Goal: Task Accomplishment & Management: Manage account settings

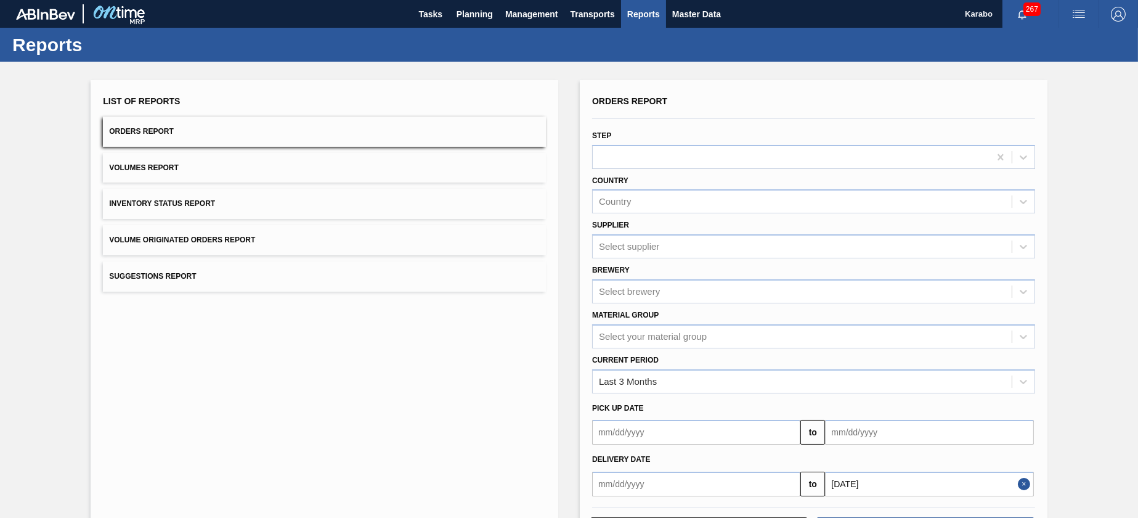
scroll to position [52, 0]
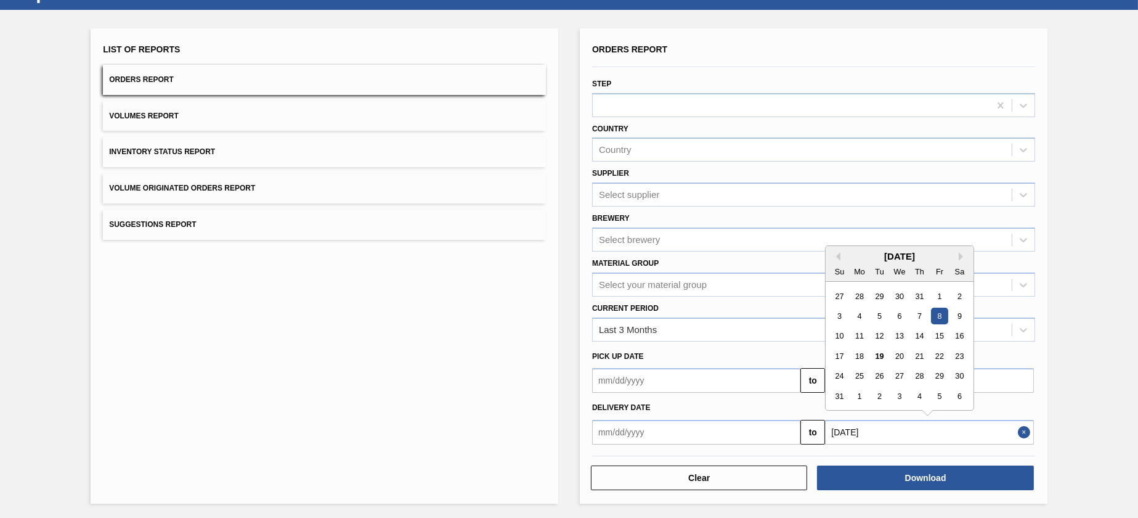
click at [881, 431] on input "08/08/2025" at bounding box center [929, 432] width 208 height 25
click at [961, 314] on div "9" at bounding box center [959, 315] width 17 height 17
type input "[DATE]"
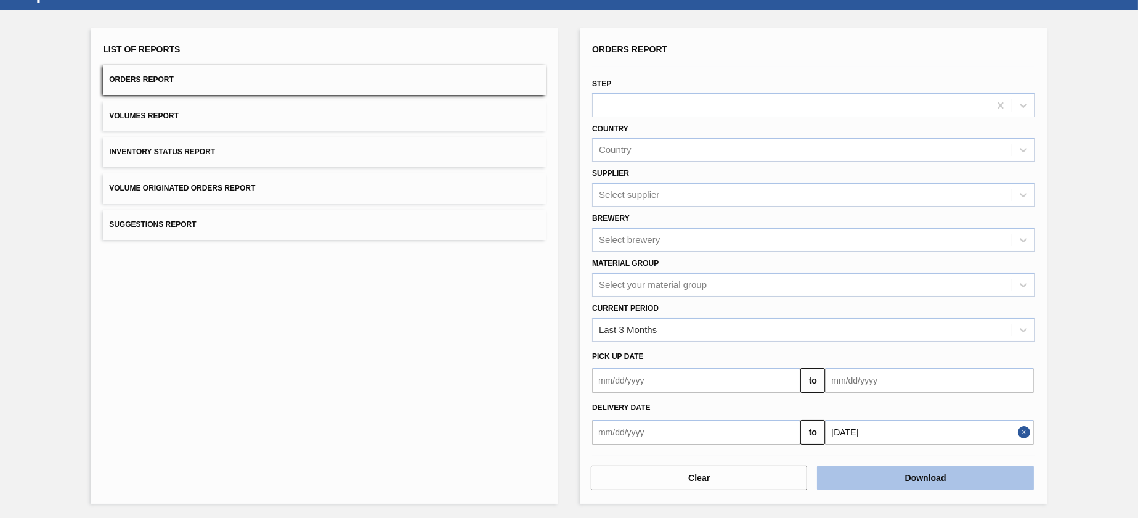
click at [909, 474] on button "Download" at bounding box center [925, 477] width 216 height 25
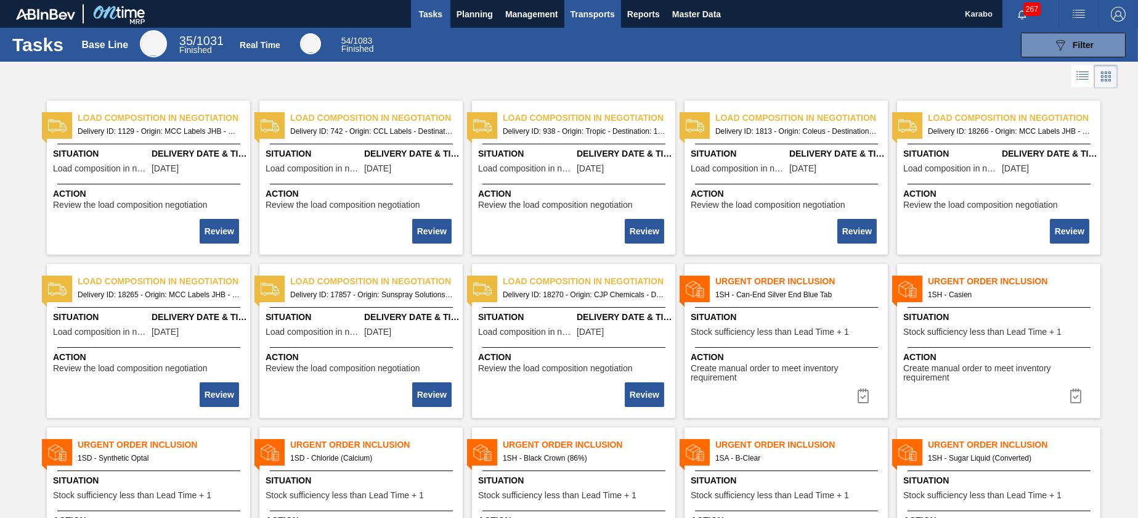
click at [615, 15] on button "Transports" at bounding box center [592, 14] width 57 height 28
click at [645, 21] on div at bounding box center [569, 259] width 1138 height 518
click at [650, 10] on span "Reports" at bounding box center [643, 14] width 33 height 15
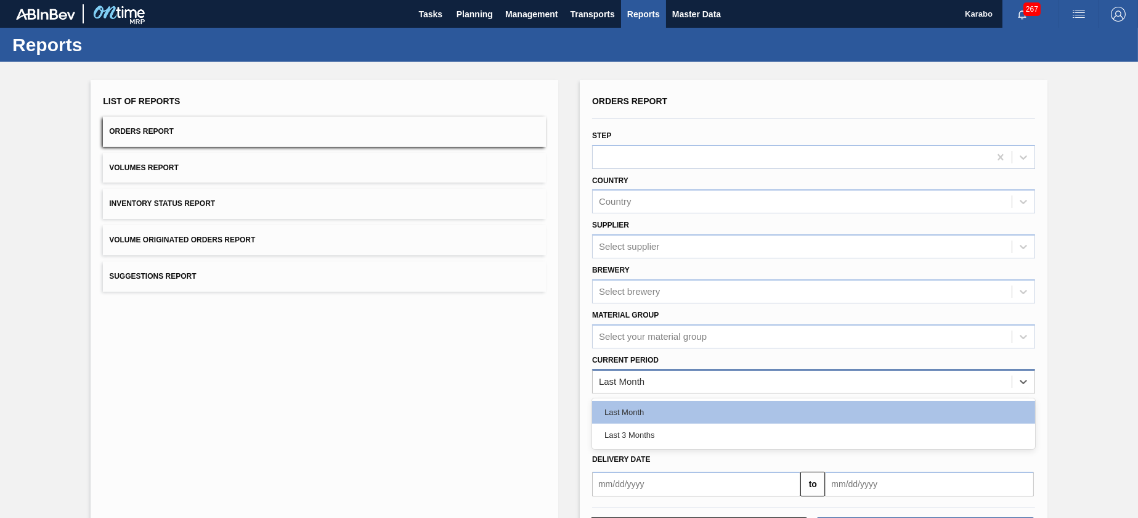
click at [832, 380] on div "Last Month" at bounding box center [802, 381] width 419 height 18
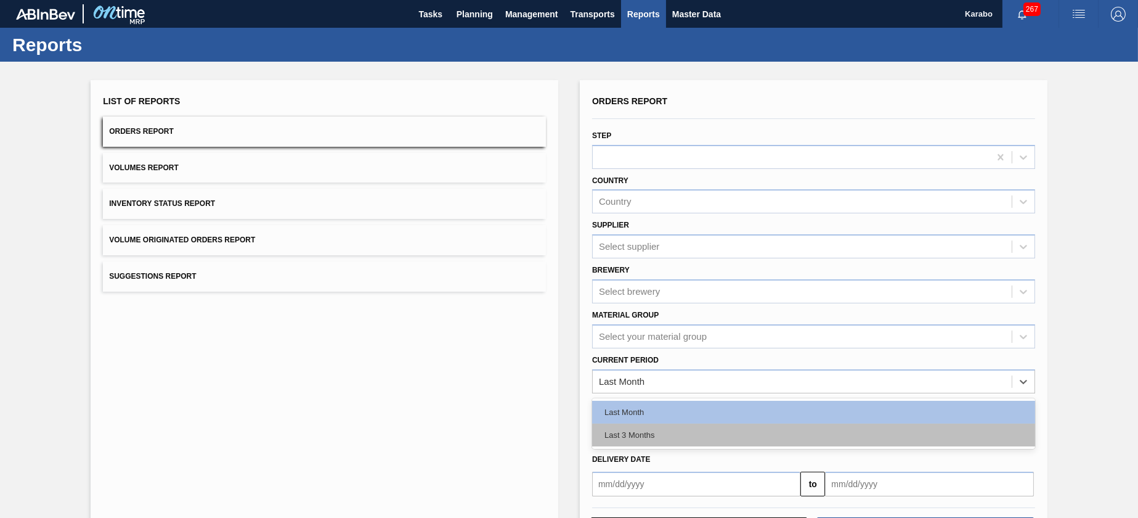
click at [731, 436] on div "Last 3 Months" at bounding box center [813, 434] width 443 height 23
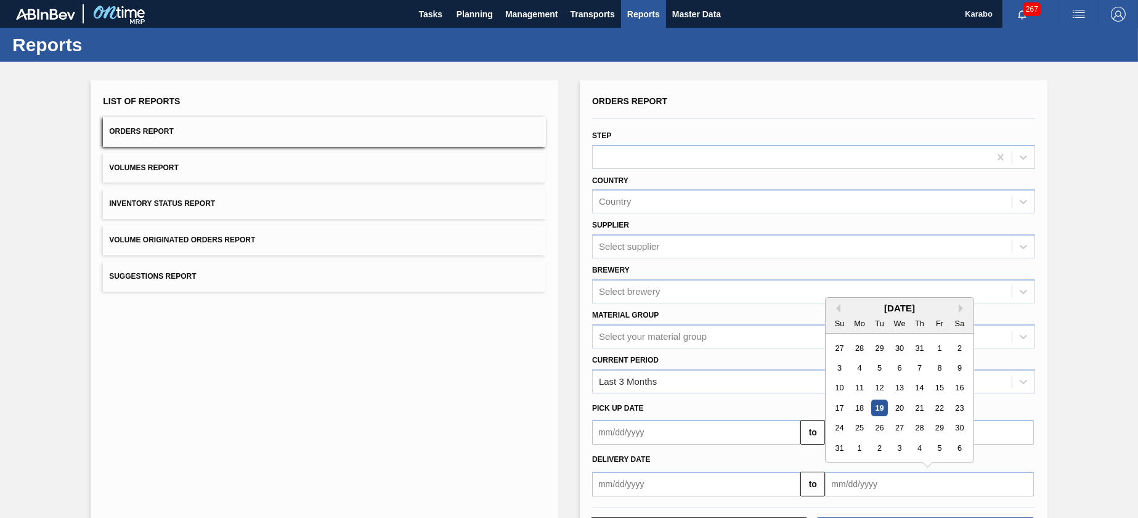
click at [889, 484] on input "text" at bounding box center [929, 483] width 208 height 25
click at [958, 365] on div "9" at bounding box center [959, 367] width 17 height 17
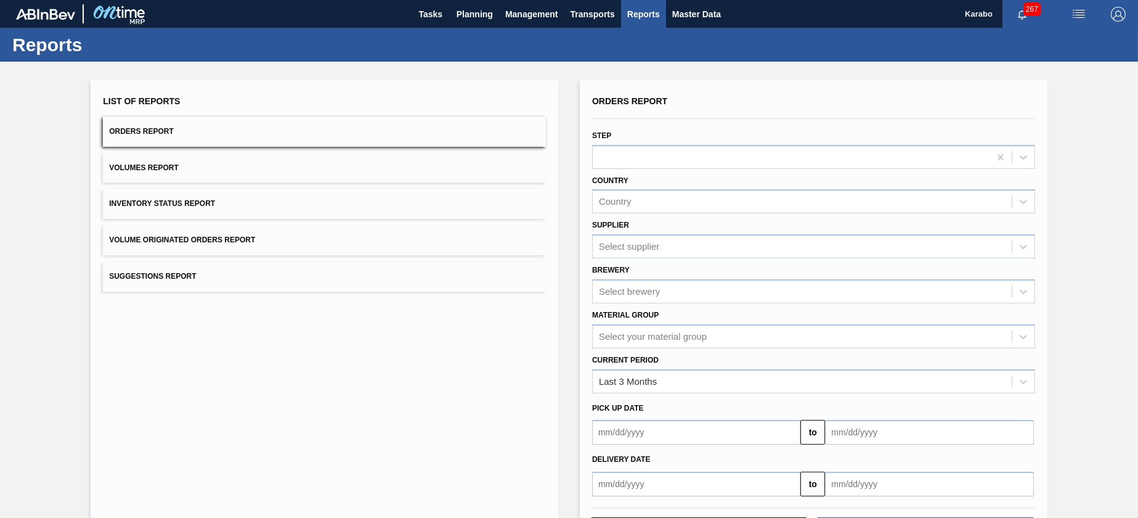
type input "[DATE]"
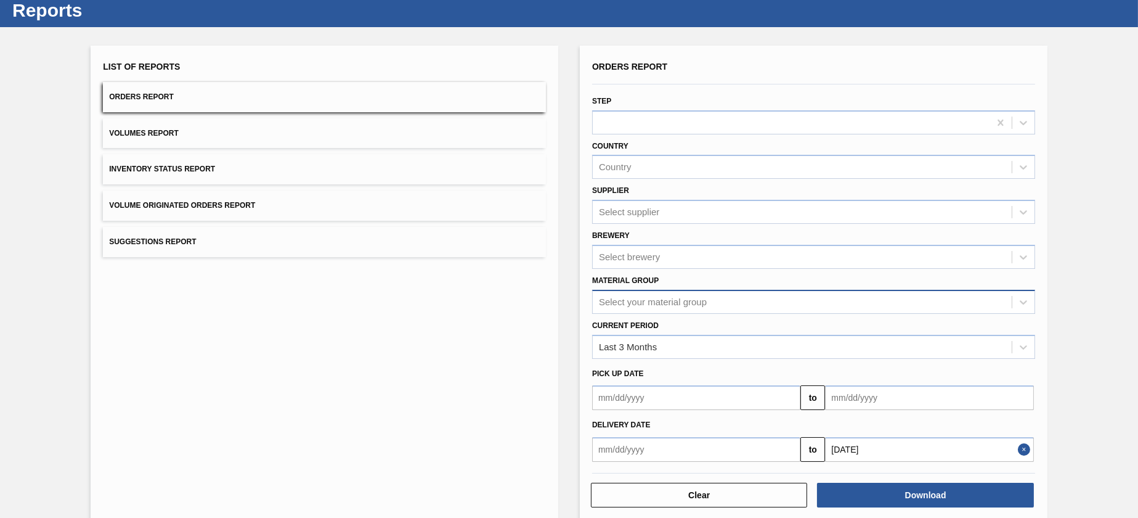
scroll to position [52, 0]
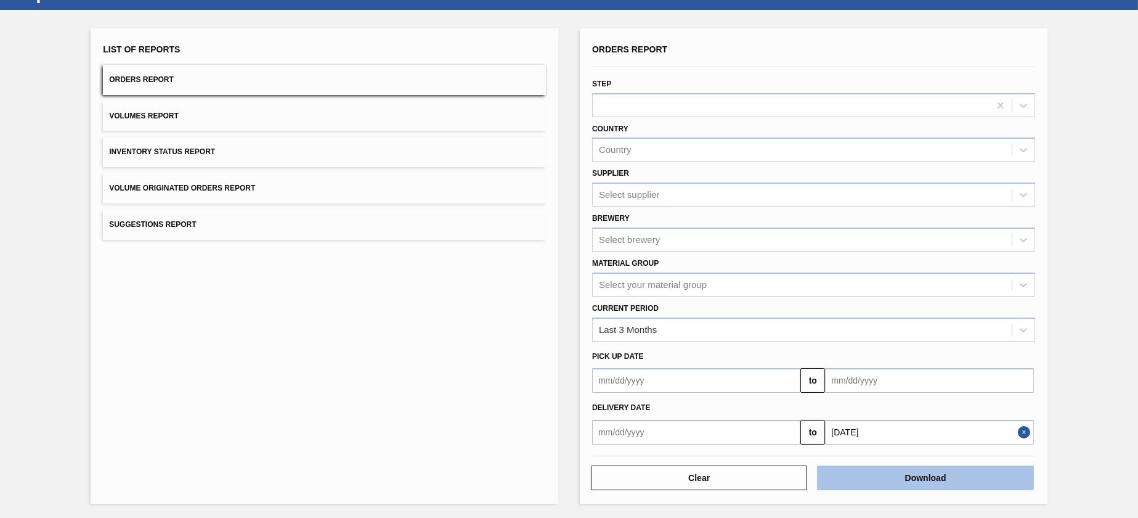
click at [894, 476] on button "Download" at bounding box center [925, 477] width 216 height 25
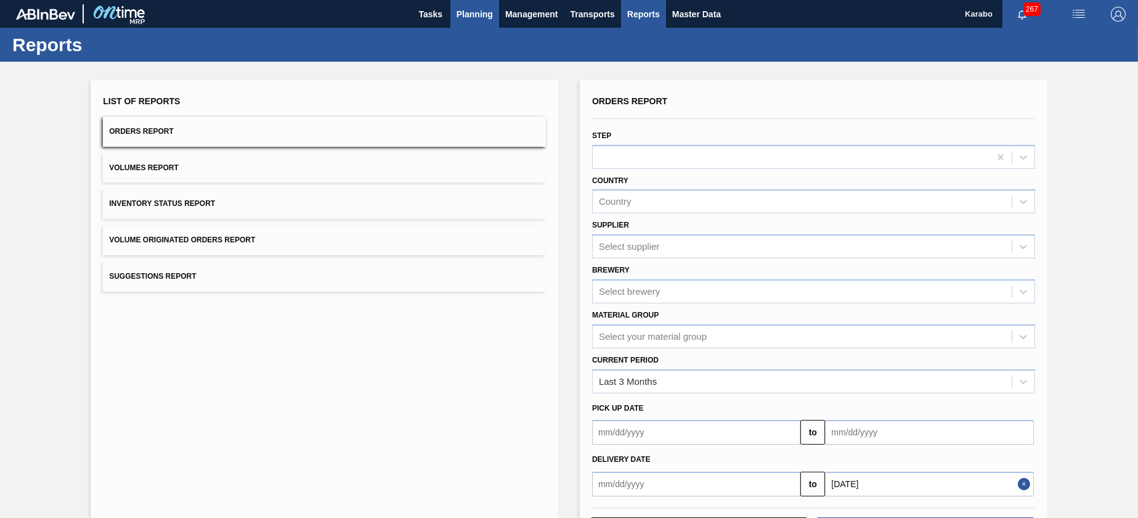
click at [452, 18] on button "Planning" at bounding box center [474, 14] width 49 height 28
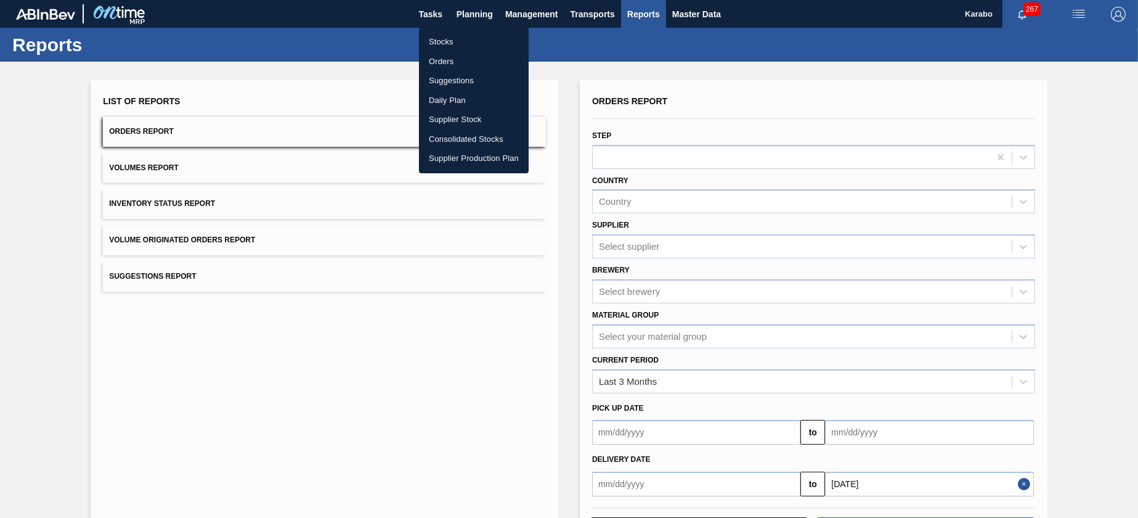
click at [463, 39] on li "Stocks" at bounding box center [474, 42] width 110 height 20
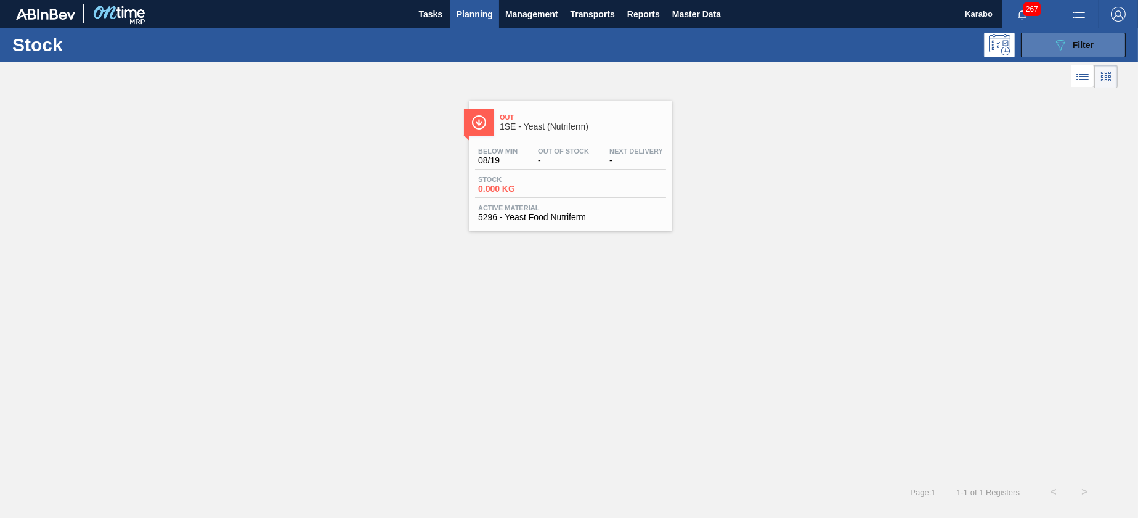
click at [1037, 49] on button "089F7B8B-B2A5-4AFE-B5C0-19BA573D28AC Filter" at bounding box center [1073, 45] width 105 height 25
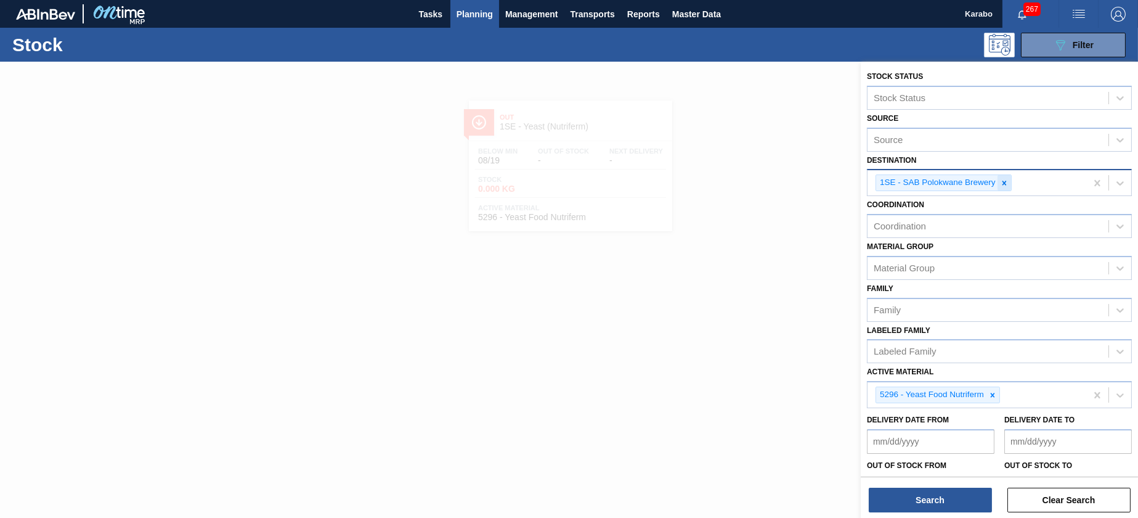
click at [1002, 175] on div at bounding box center [1005, 182] width 14 height 15
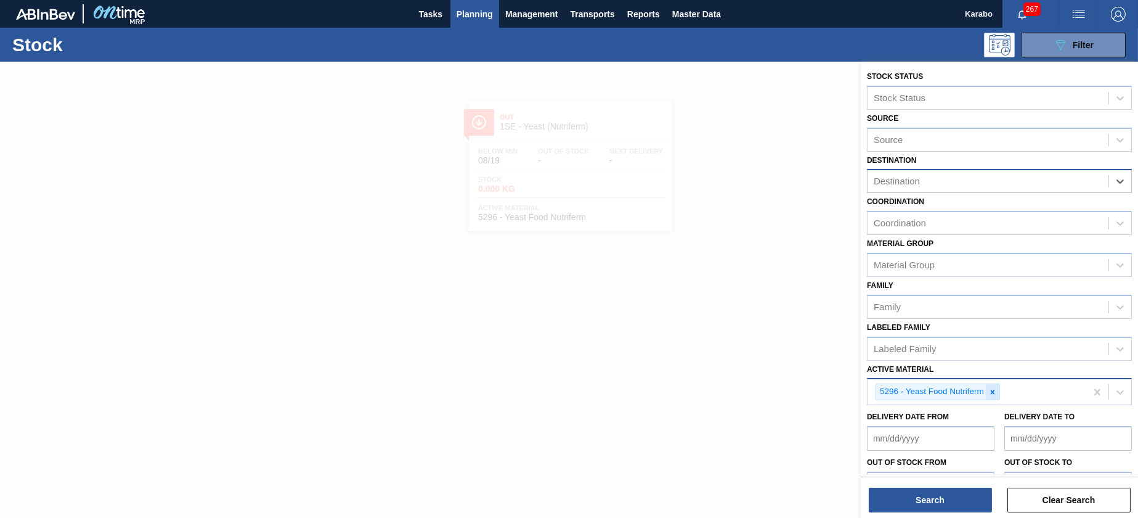
click at [992, 389] on icon at bounding box center [992, 392] width 9 height 9
click at [995, 174] on div "Destination" at bounding box center [988, 182] width 241 height 18
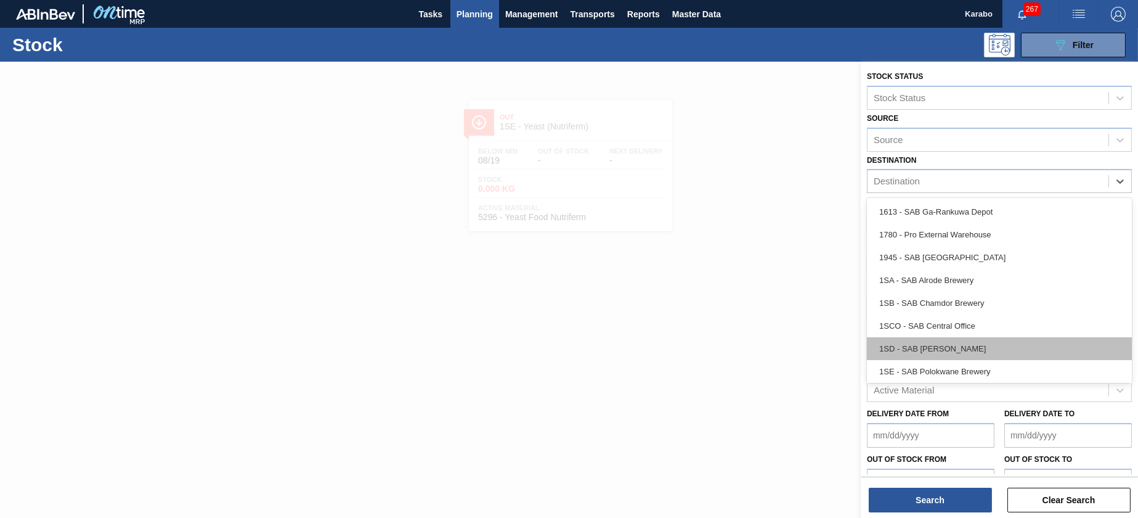
click at [955, 340] on div "1SD - SAB [PERSON_NAME]" at bounding box center [999, 348] width 265 height 23
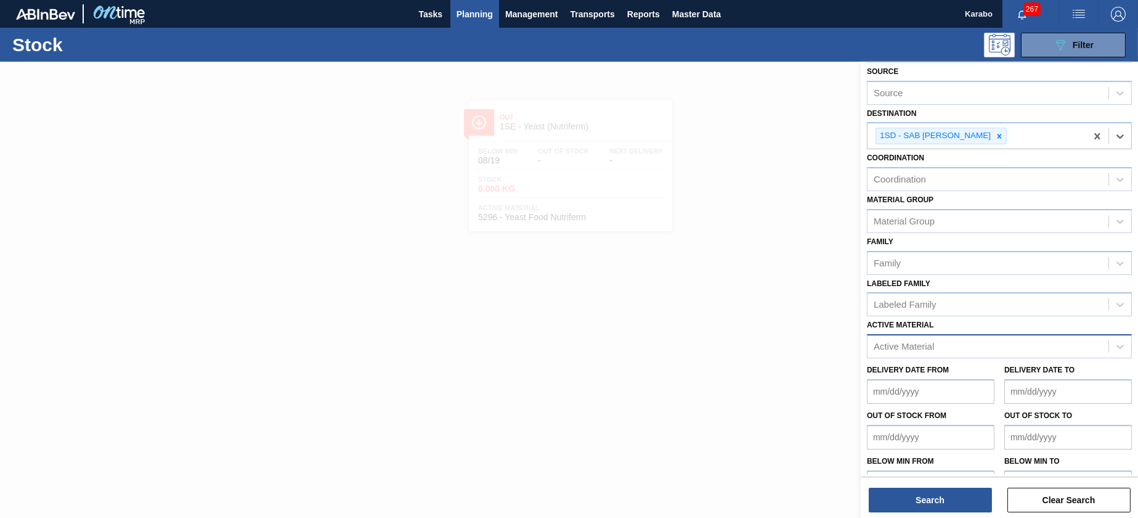
scroll to position [73, 0]
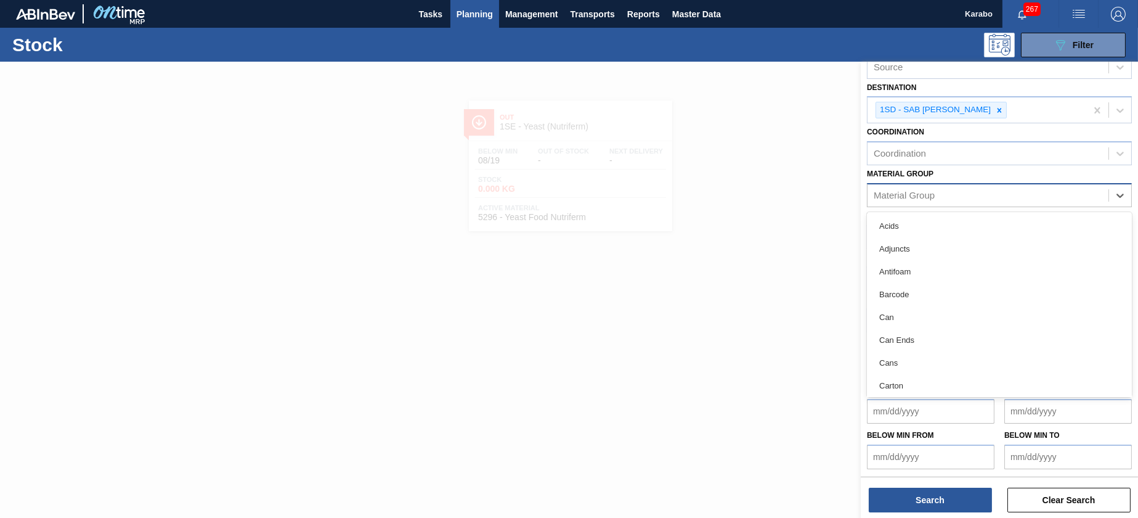
click at [970, 196] on div "Material Group" at bounding box center [988, 195] width 241 height 18
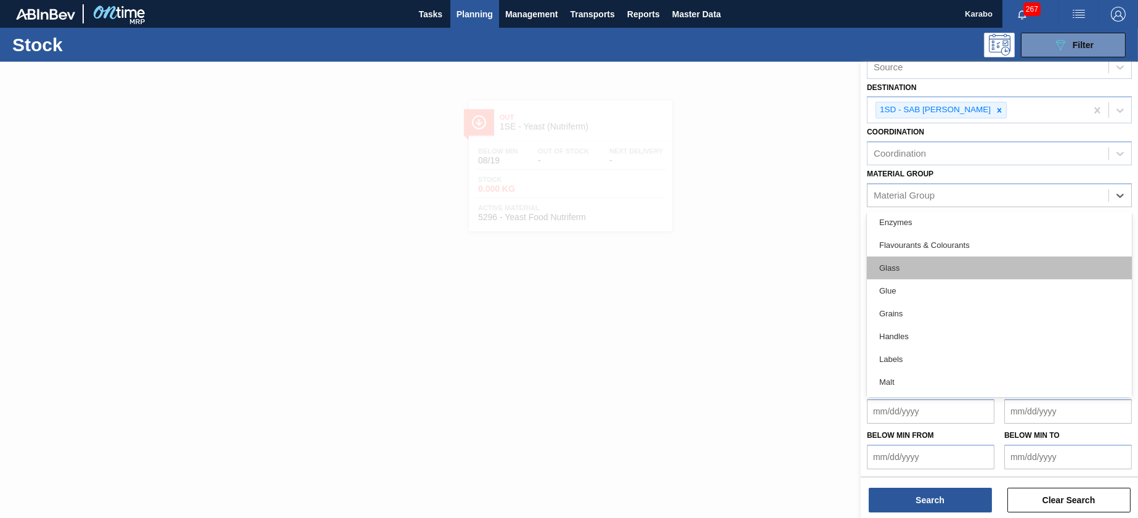
click at [928, 267] on div "Glass" at bounding box center [999, 267] width 265 height 23
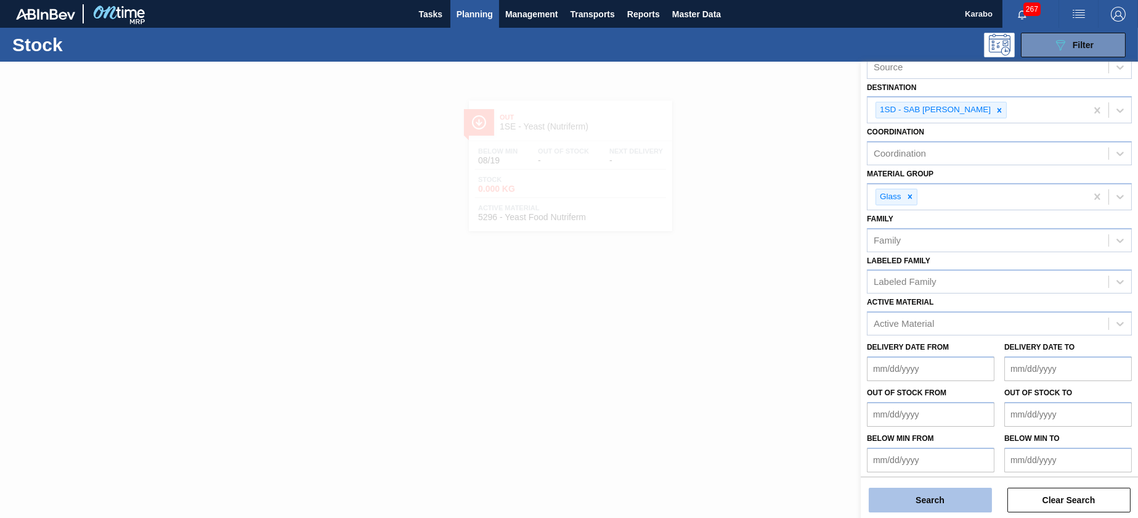
click at [939, 502] on button "Search" at bounding box center [930, 499] width 123 height 25
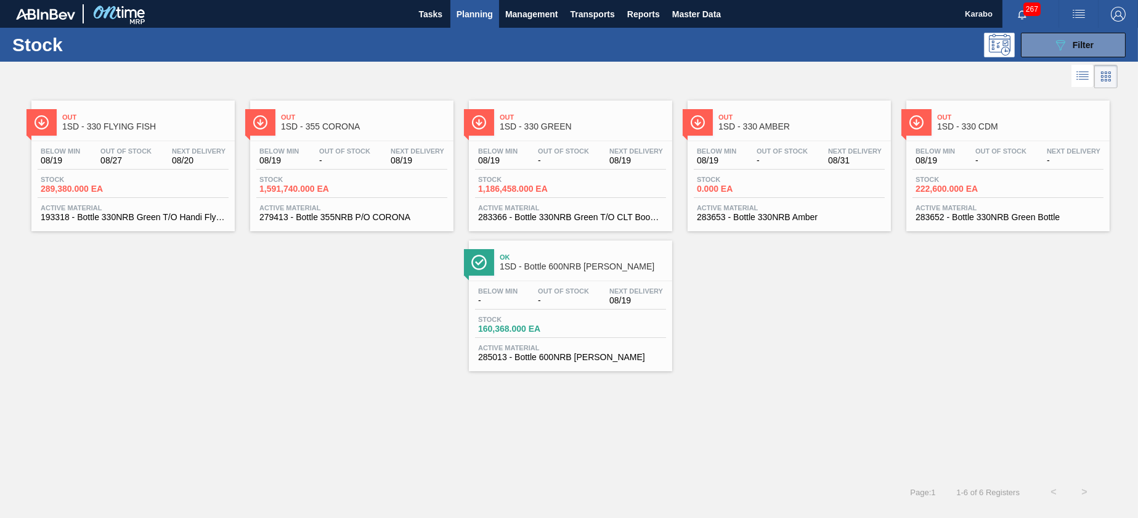
click at [808, 174] on div "Below Min 08/19 Out Of Stock - Next Delivery 08/31 Stock 0.000 EA Active Materi…" at bounding box center [789, 183] width 203 height 84
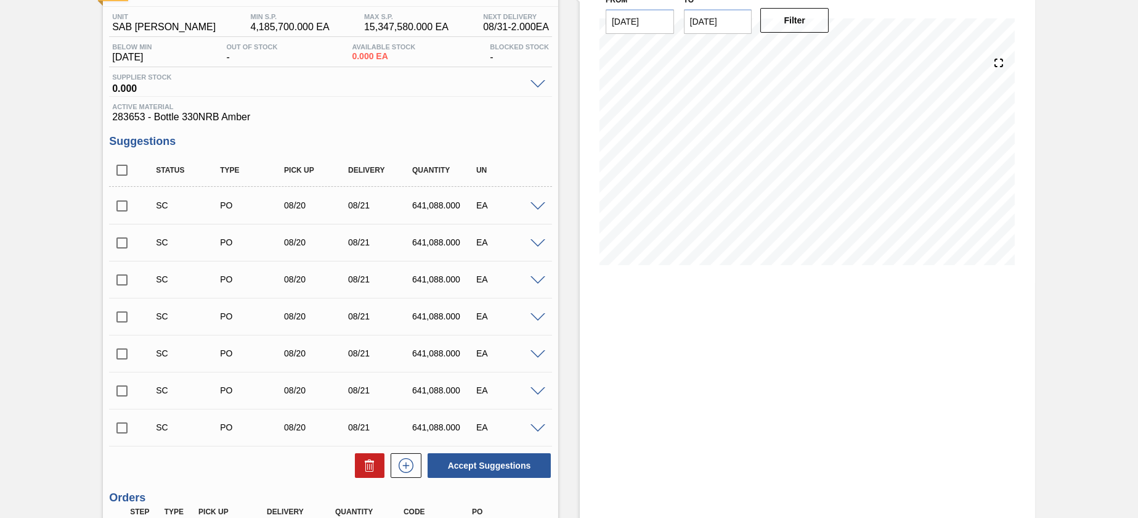
scroll to position [235, 0]
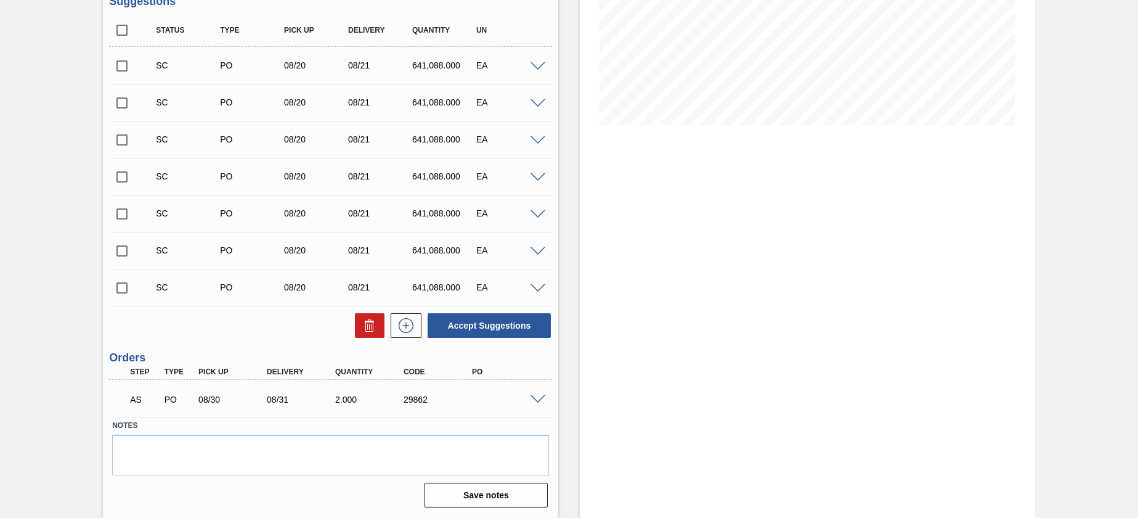
click at [540, 398] on span at bounding box center [538, 399] width 15 height 9
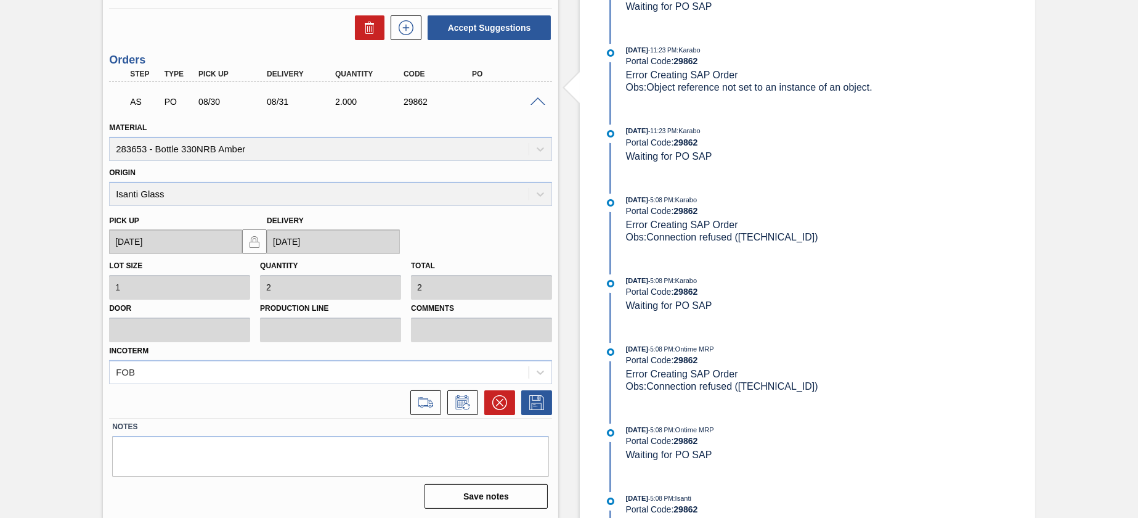
scroll to position [534, 0]
click at [502, 395] on icon at bounding box center [499, 401] width 15 height 15
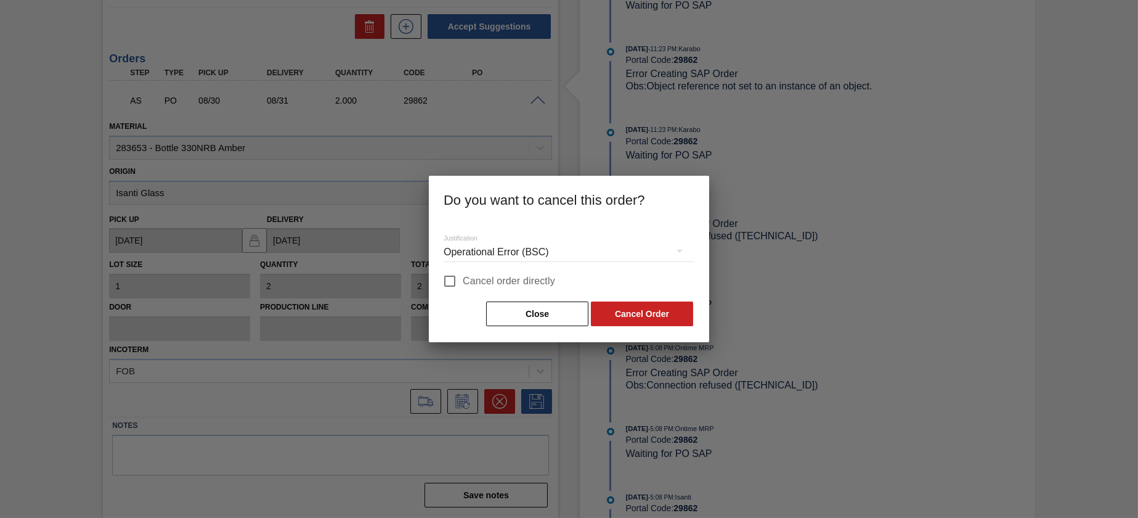
click at [442, 277] on input "Cancel order directly" at bounding box center [450, 281] width 26 height 26
checkbox input "true"
click at [623, 311] on button "Cancel Order" at bounding box center [642, 313] width 102 height 25
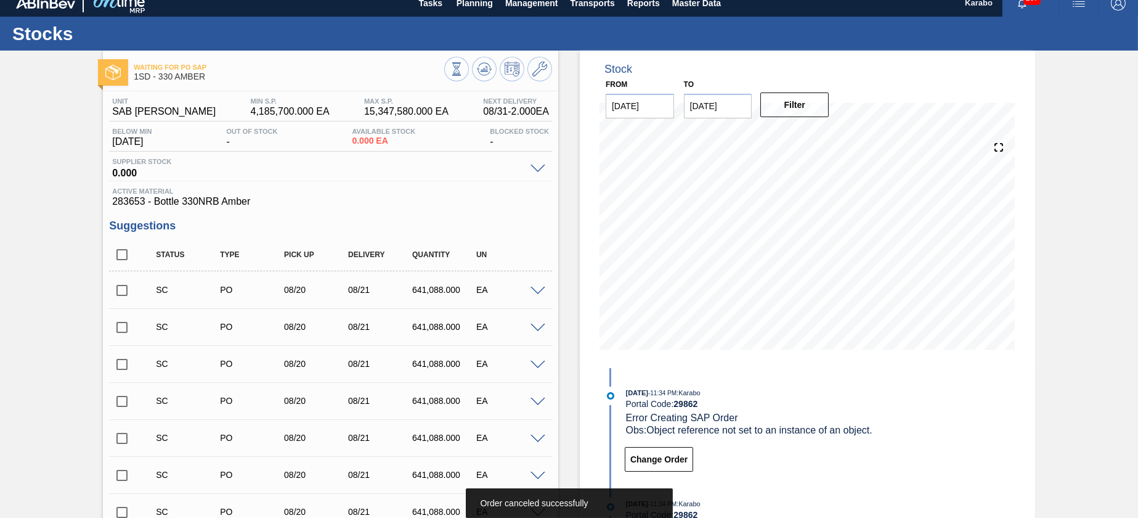
scroll to position [0, 0]
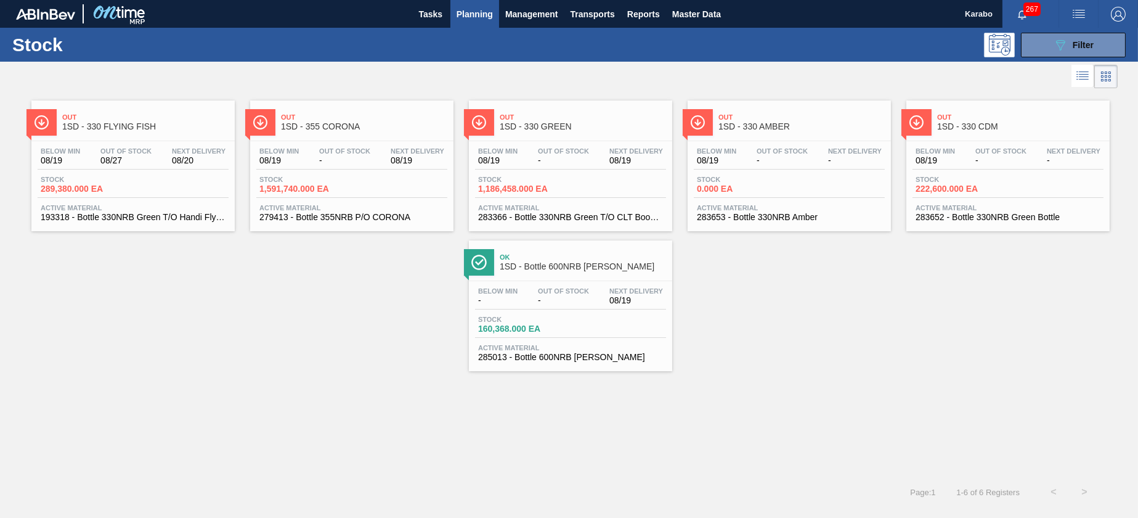
click at [201, 208] on span "Active Material" at bounding box center [133, 207] width 185 height 7
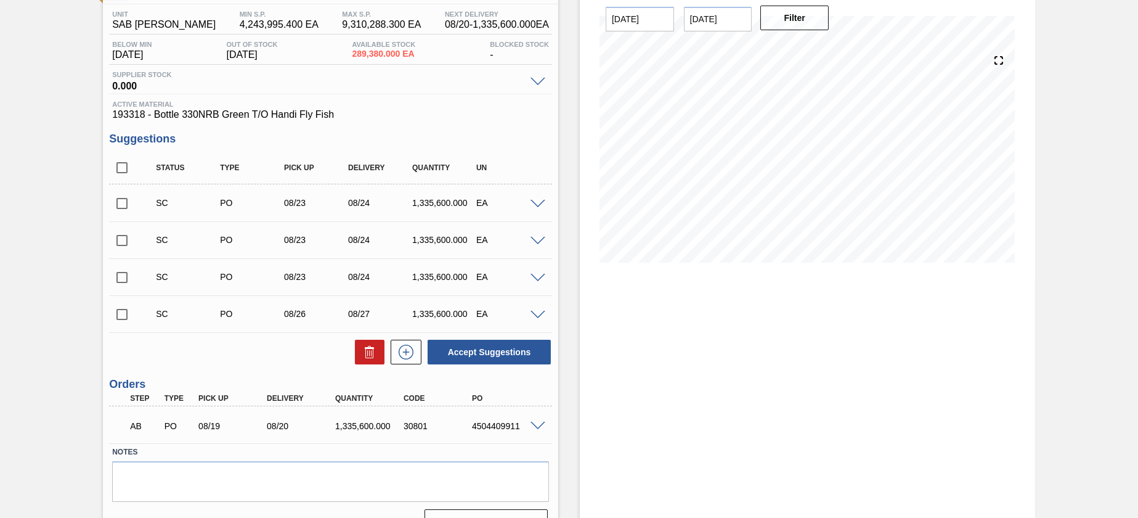
scroll to position [124, 0]
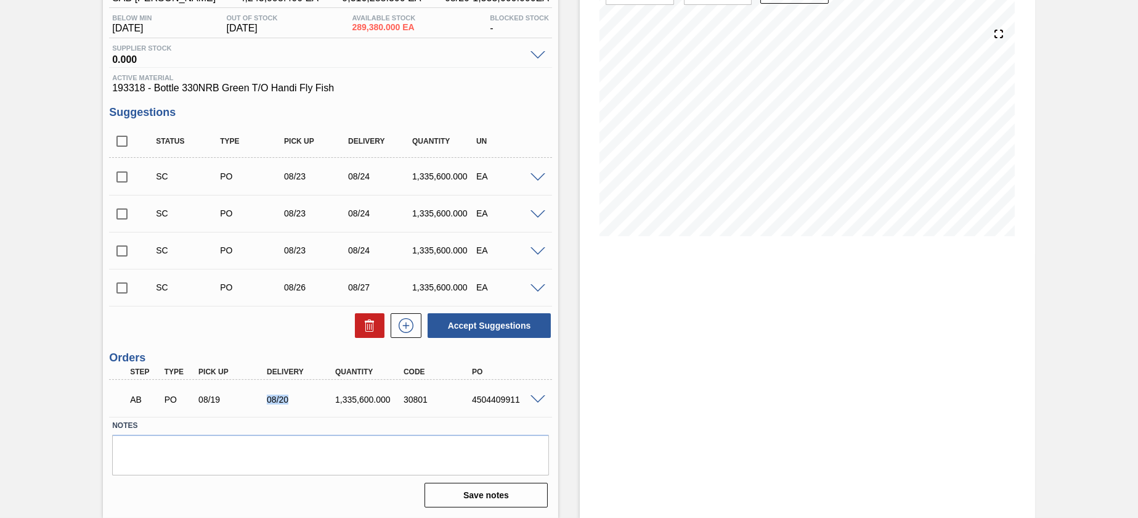
drag, startPoint x: 288, startPoint y: 402, endPoint x: 258, endPoint y: 394, distance: 31.1
click at [259, 394] on div "08/20" at bounding box center [293, 399] width 68 height 10
click at [445, 421] on label "Notes" at bounding box center [330, 426] width 437 height 18
drag, startPoint x: 294, startPoint y: 403, endPoint x: 262, endPoint y: 404, distance: 31.4
click at [264, 404] on div "08/20" at bounding box center [302, 399] width 76 height 10
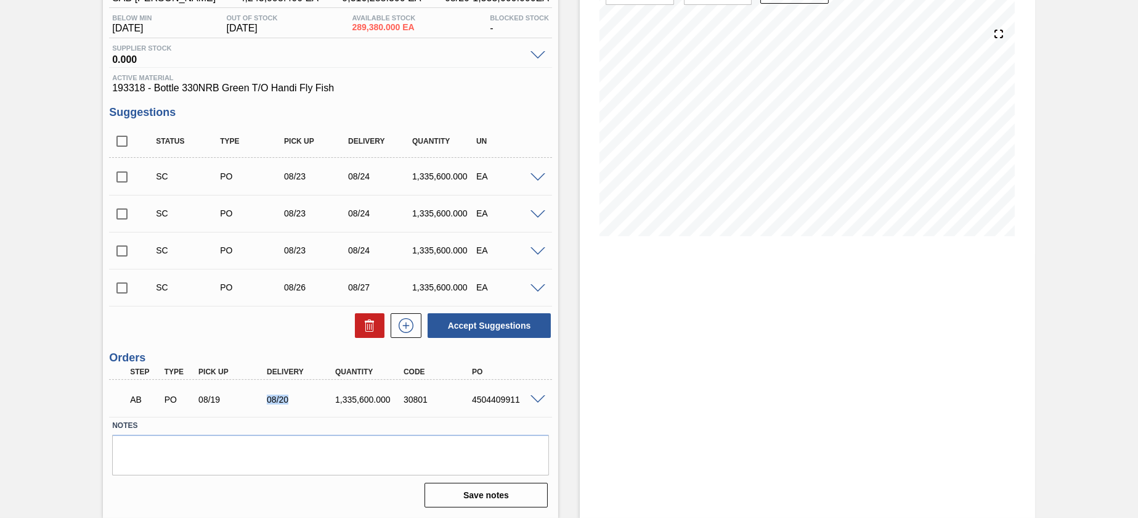
scroll to position [0, 0]
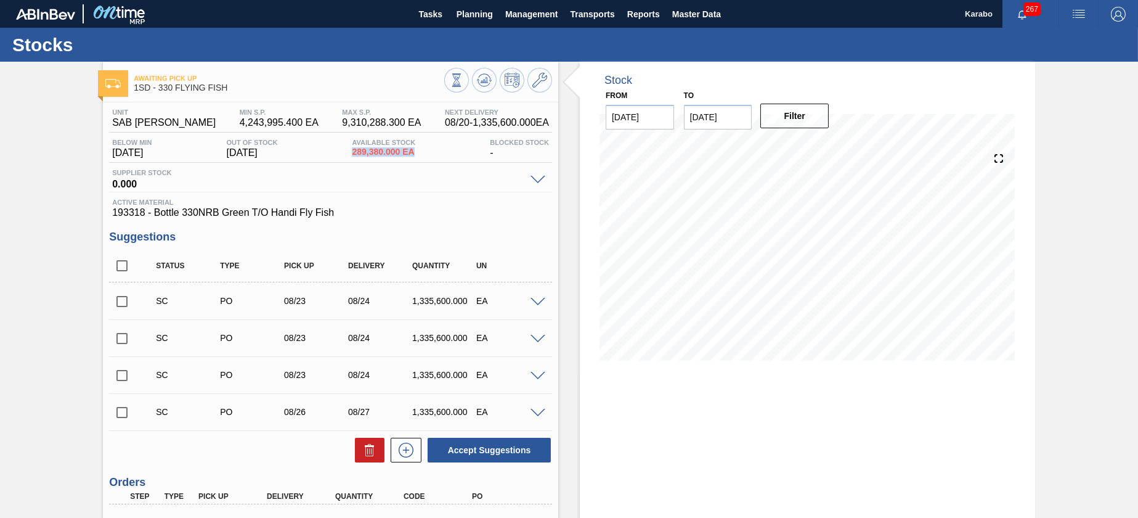
drag, startPoint x: 420, startPoint y: 151, endPoint x: 348, endPoint y: 159, distance: 73.1
click at [348, 159] on div "Below Min [DATE] Out Of Stock [DATE] Available Stock 289,380.000 EA Blocked Sto…" at bounding box center [330, 151] width 443 height 24
click at [429, 151] on div "Below Min [DATE] Out Of Stock [DATE] Available Stock 289,380.000 EA Blocked Sto…" at bounding box center [330, 151] width 443 height 24
click at [413, 152] on span "289,380.000 EA" at bounding box center [383, 151] width 63 height 9
click at [564, 287] on div "Stock From [DATE] to [DATE] Filter 08/22 Stock Projection 1,453,221 SAP Plannin…" at bounding box center [796, 352] width 477 height 580
